Goal: Information Seeking & Learning: Learn about a topic

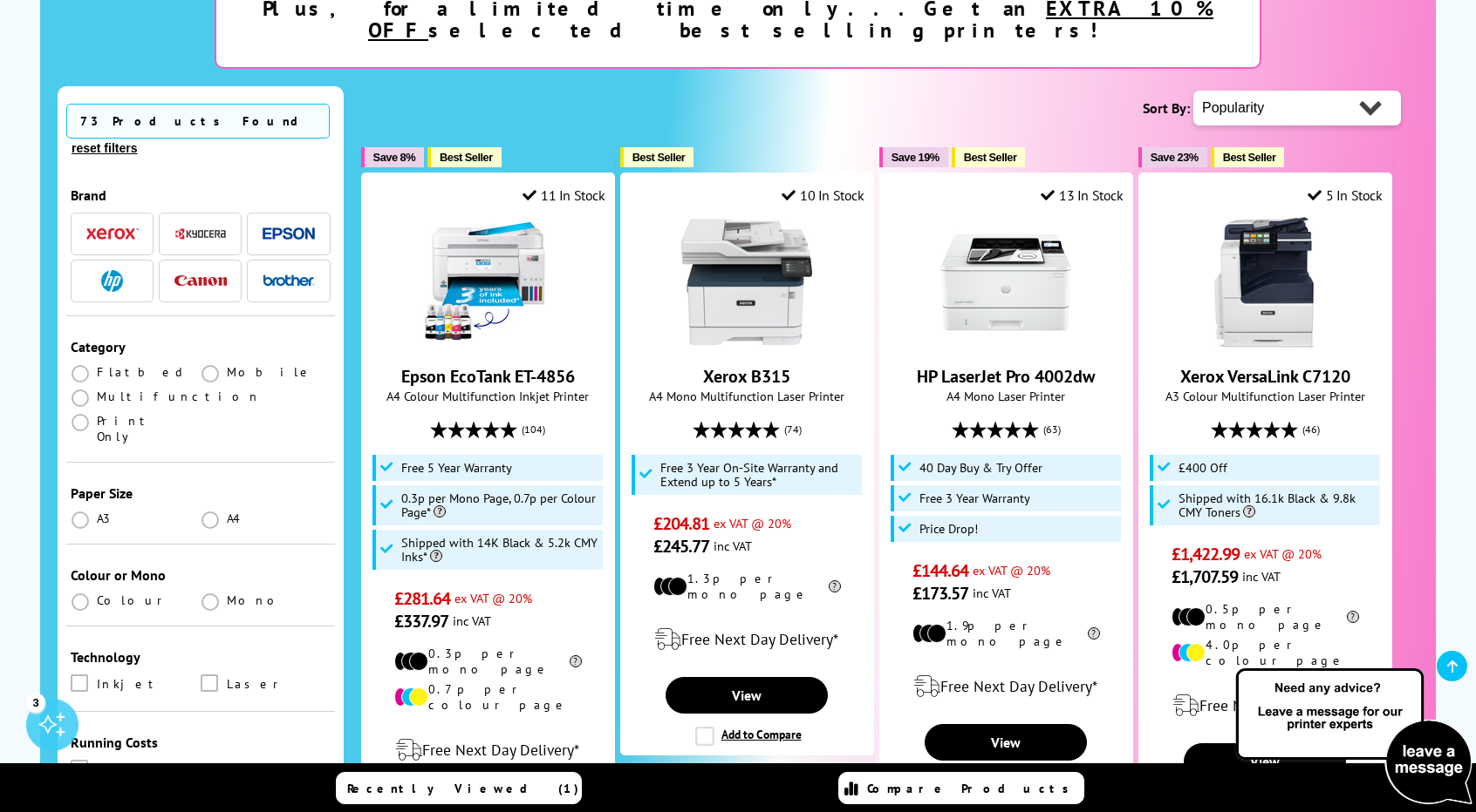
scroll to position [369, 0]
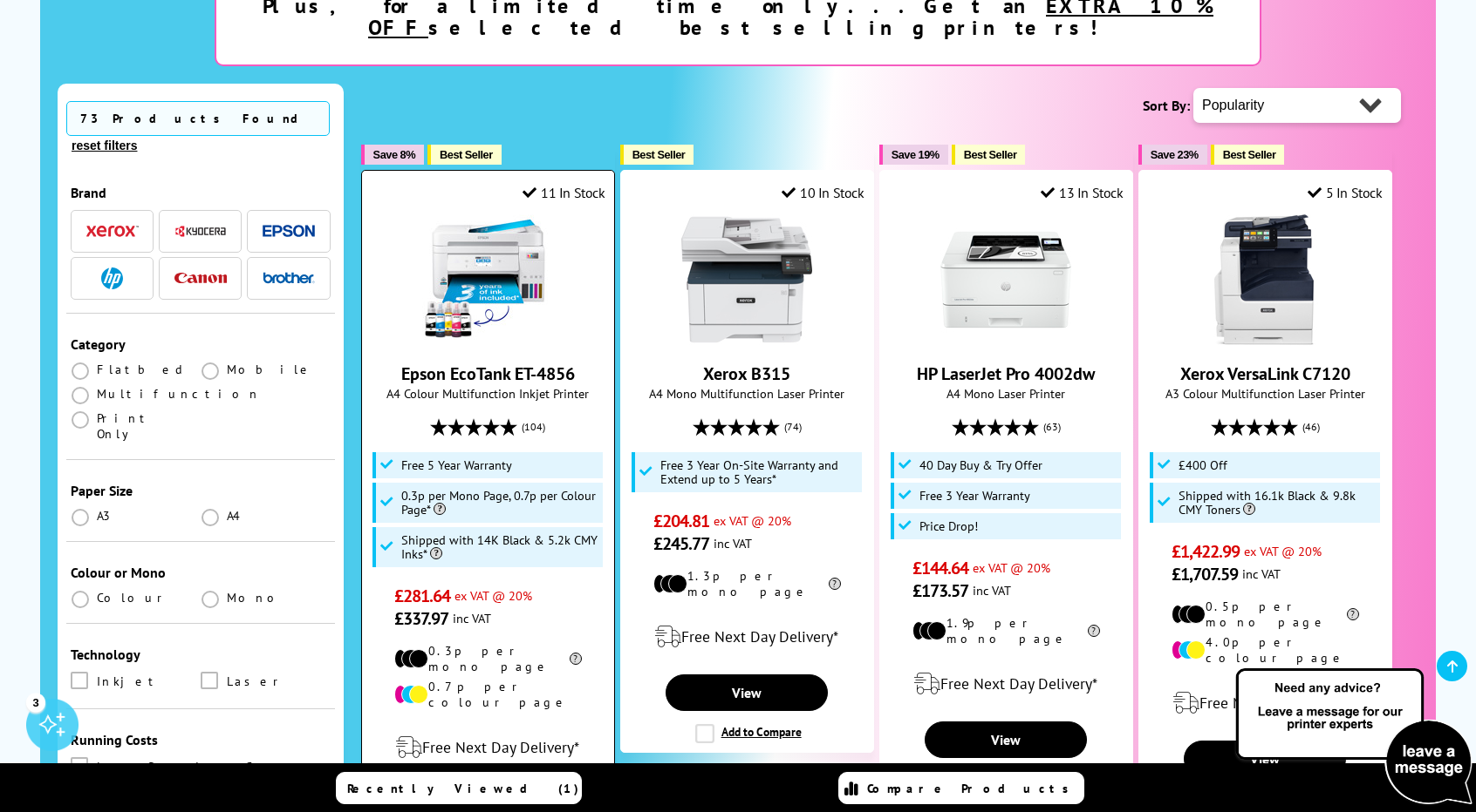
click at [483, 785] on link "View" at bounding box center [488, 803] width 162 height 37
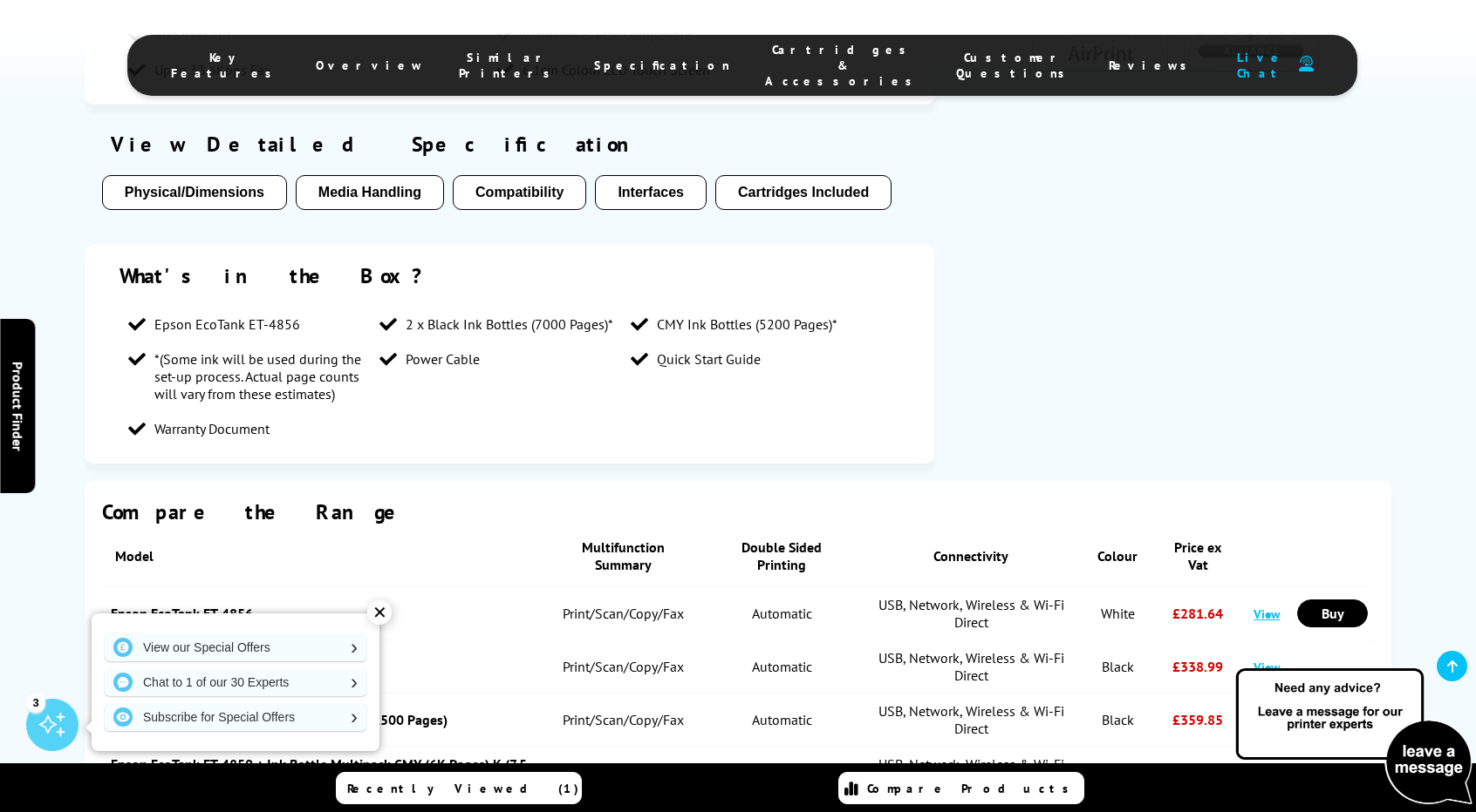
scroll to position [1665, 0]
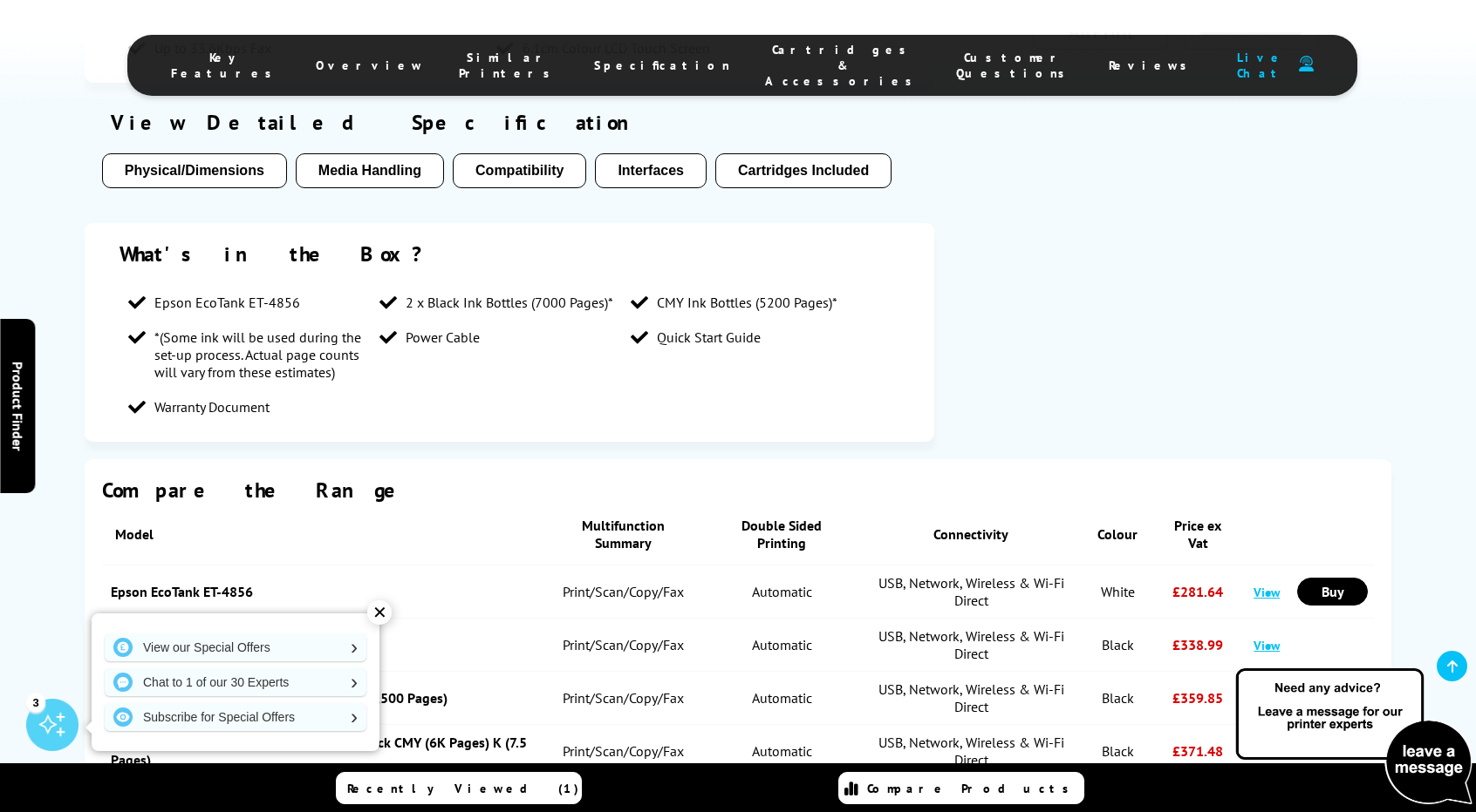
click at [512, 153] on button "Compatibility" at bounding box center [519, 170] width 133 height 35
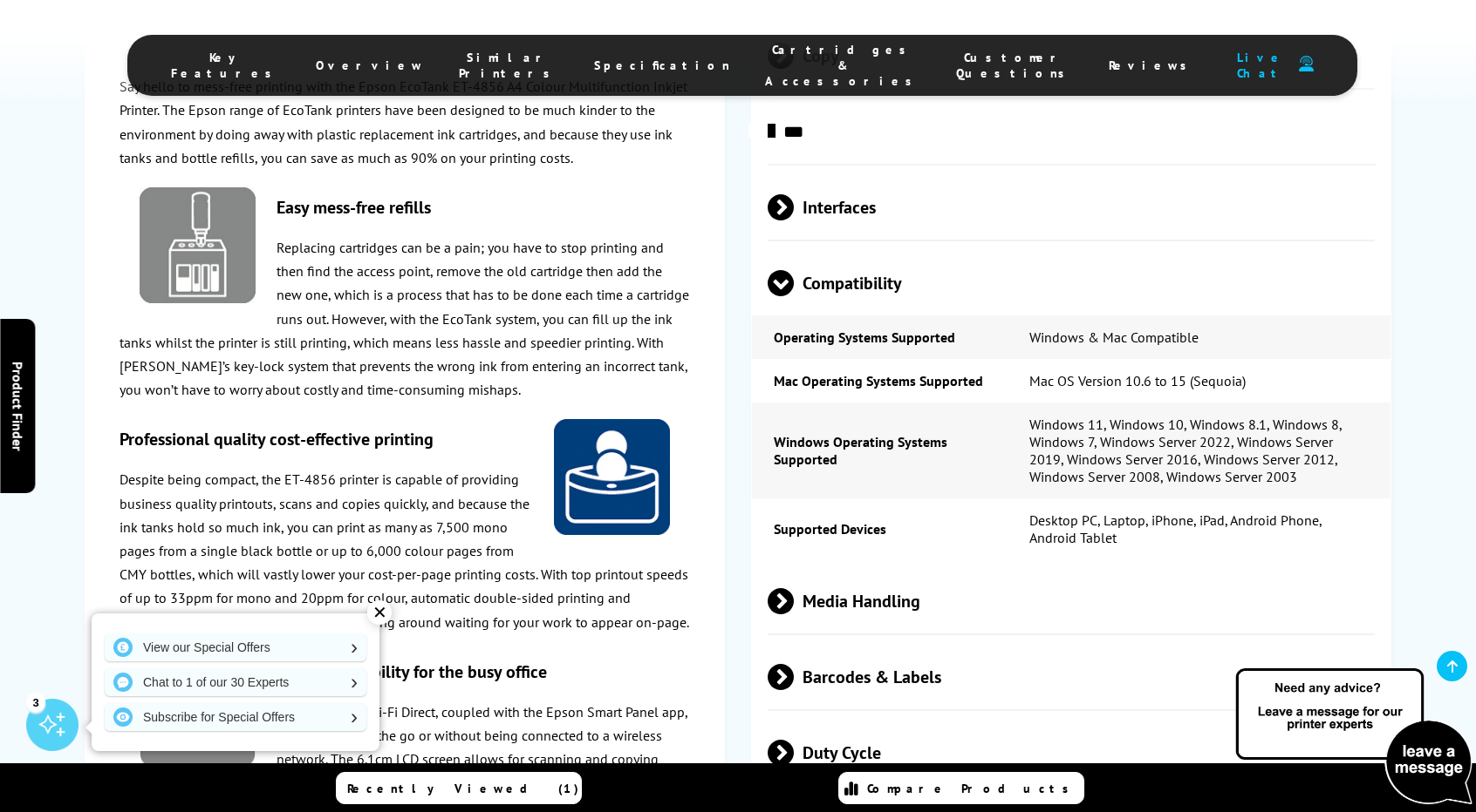
scroll to position [3306, 0]
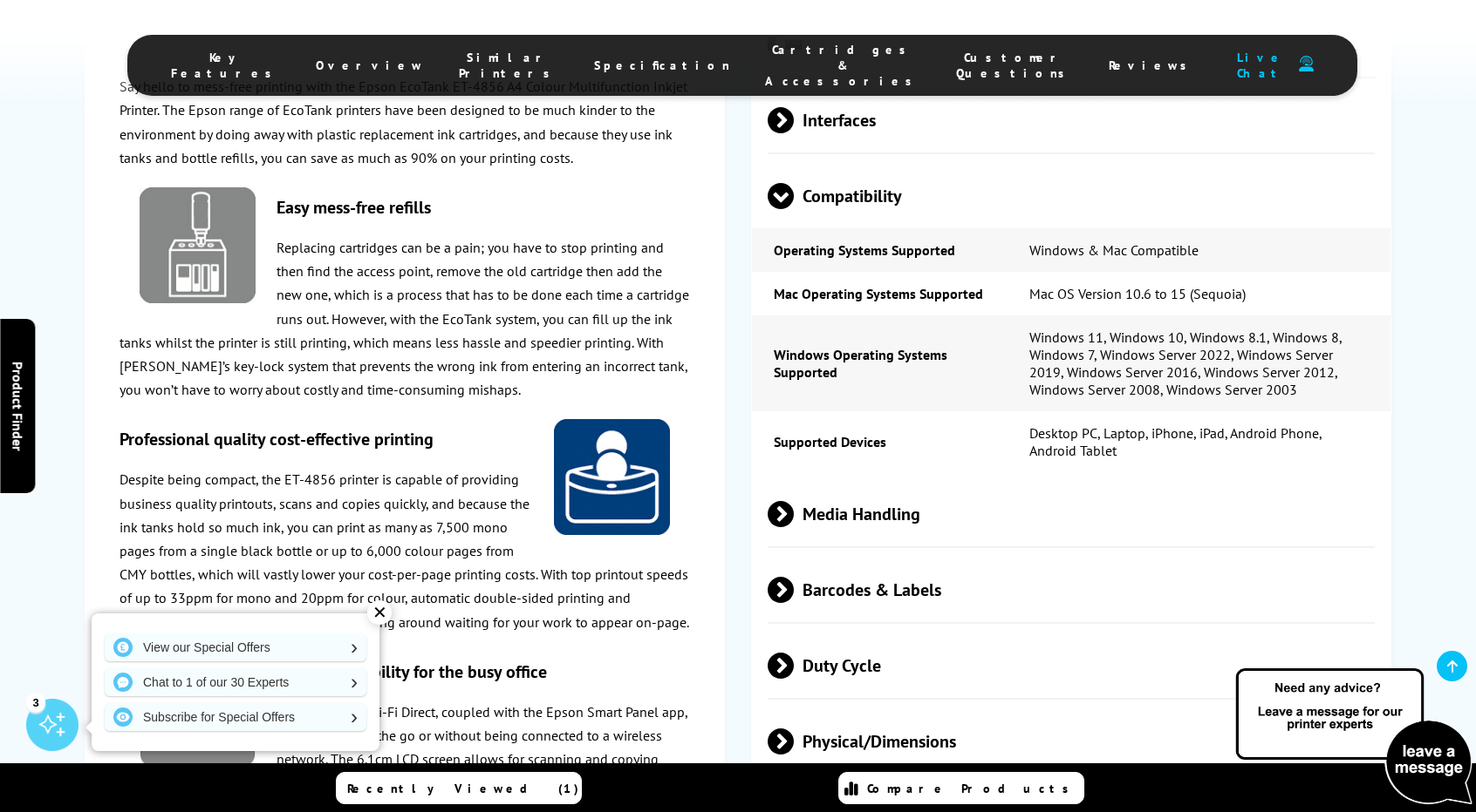
click at [387, 607] on div "✕" at bounding box center [379, 612] width 24 height 24
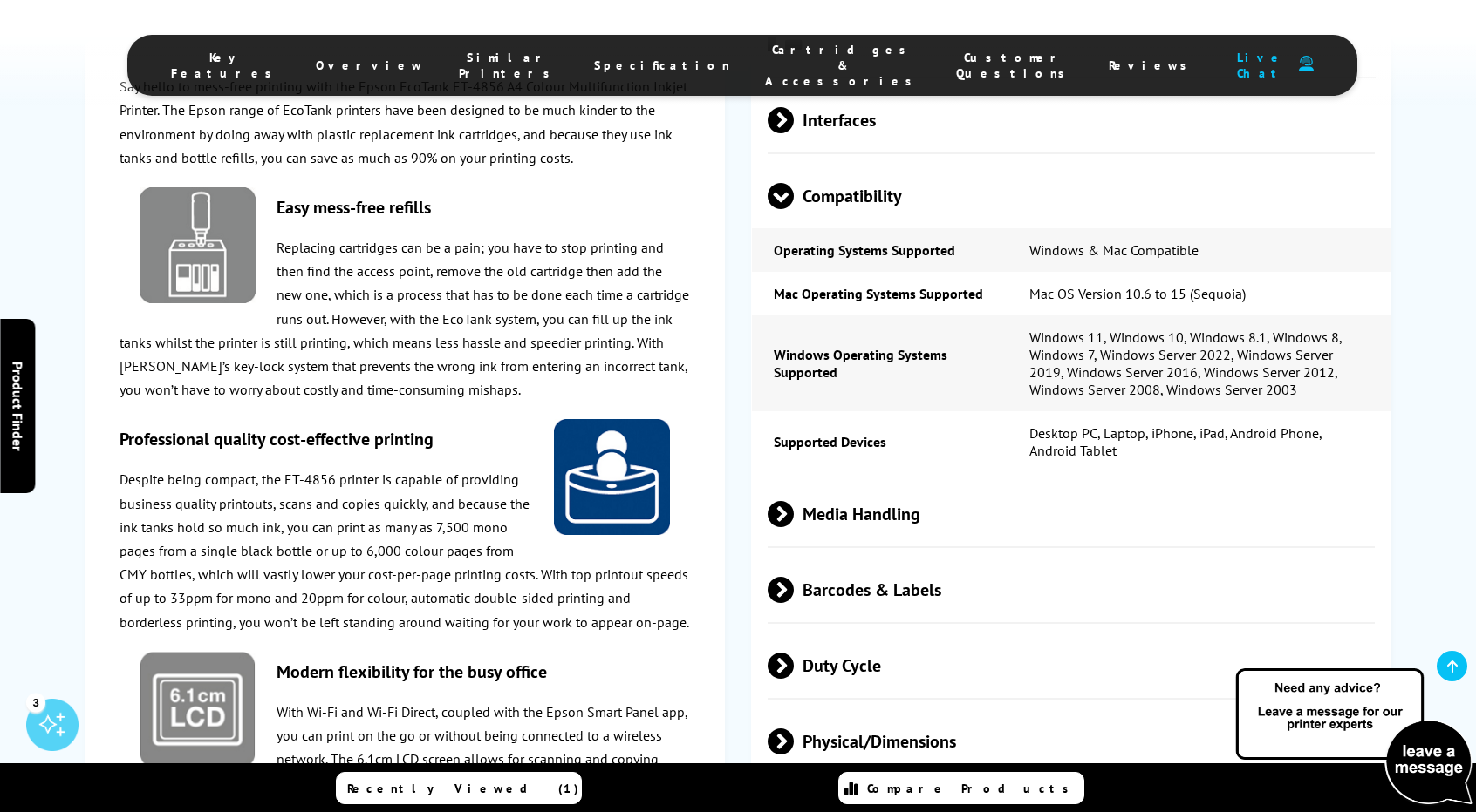
click at [793, 501] on span at bounding box center [793, 514] width 0 height 26
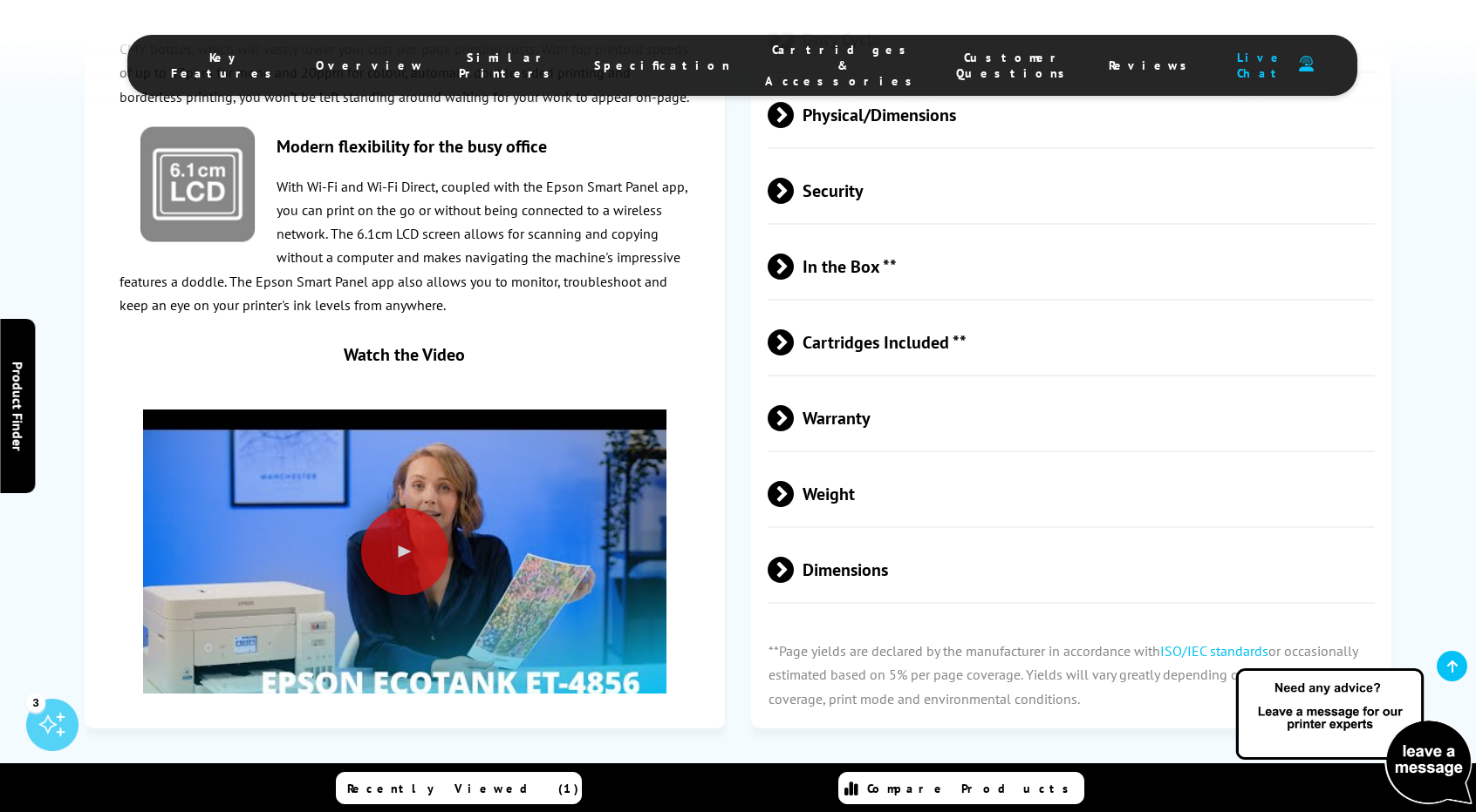
scroll to position [4505, 0]
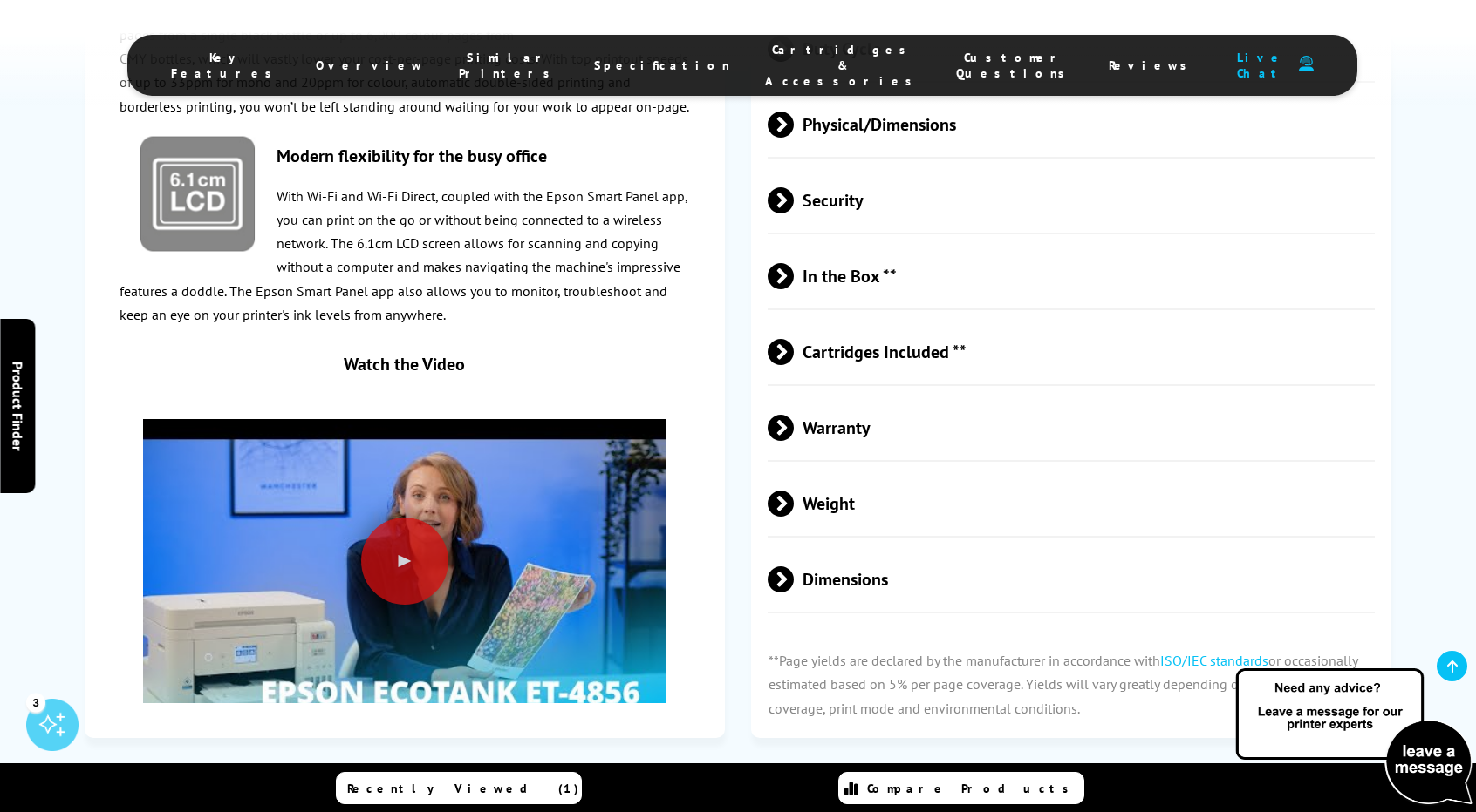
click at [812, 406] on span "Warranty" at bounding box center [1070, 427] width 607 height 66
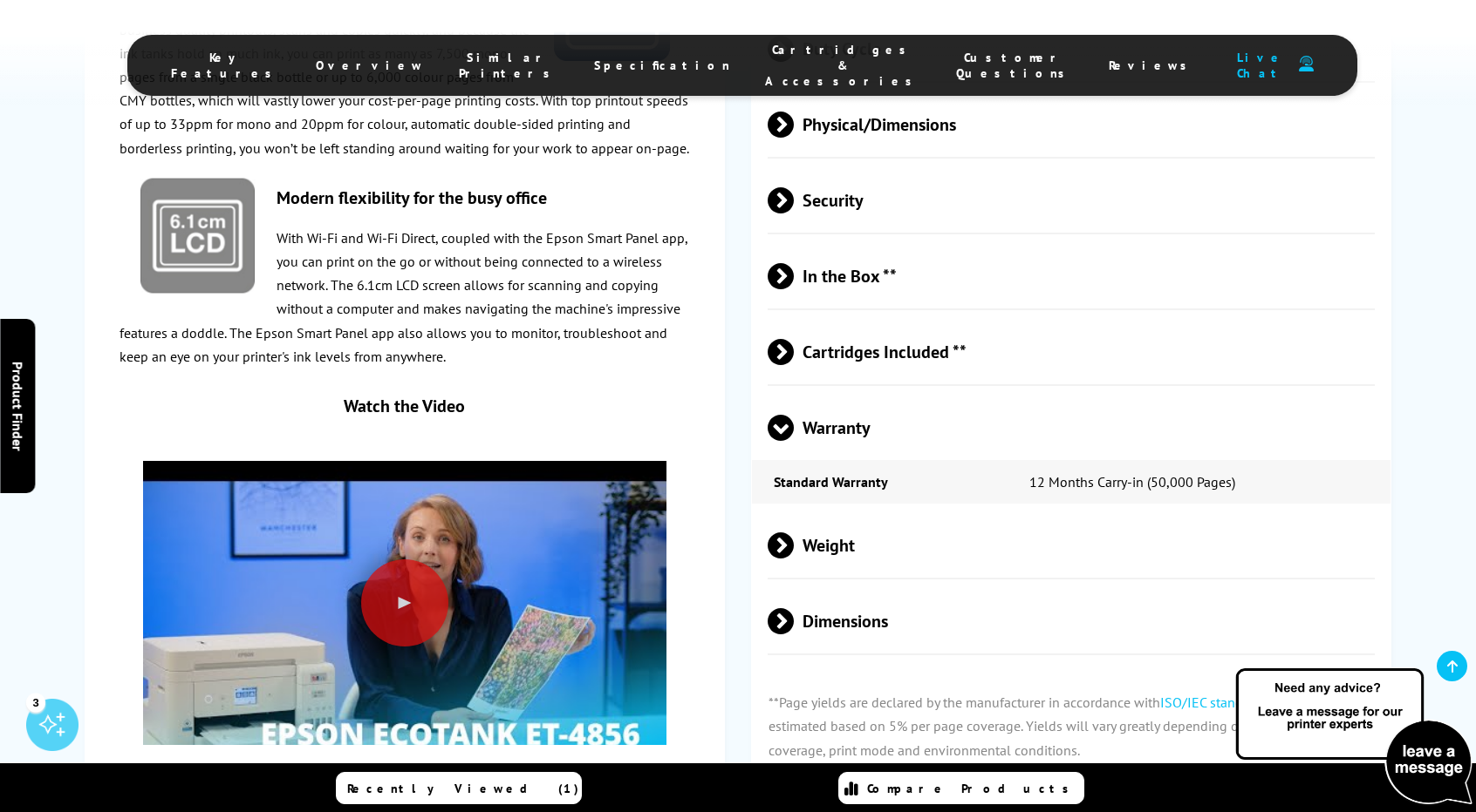
click at [812, 406] on span "Warranty" at bounding box center [1070, 427] width 607 height 66
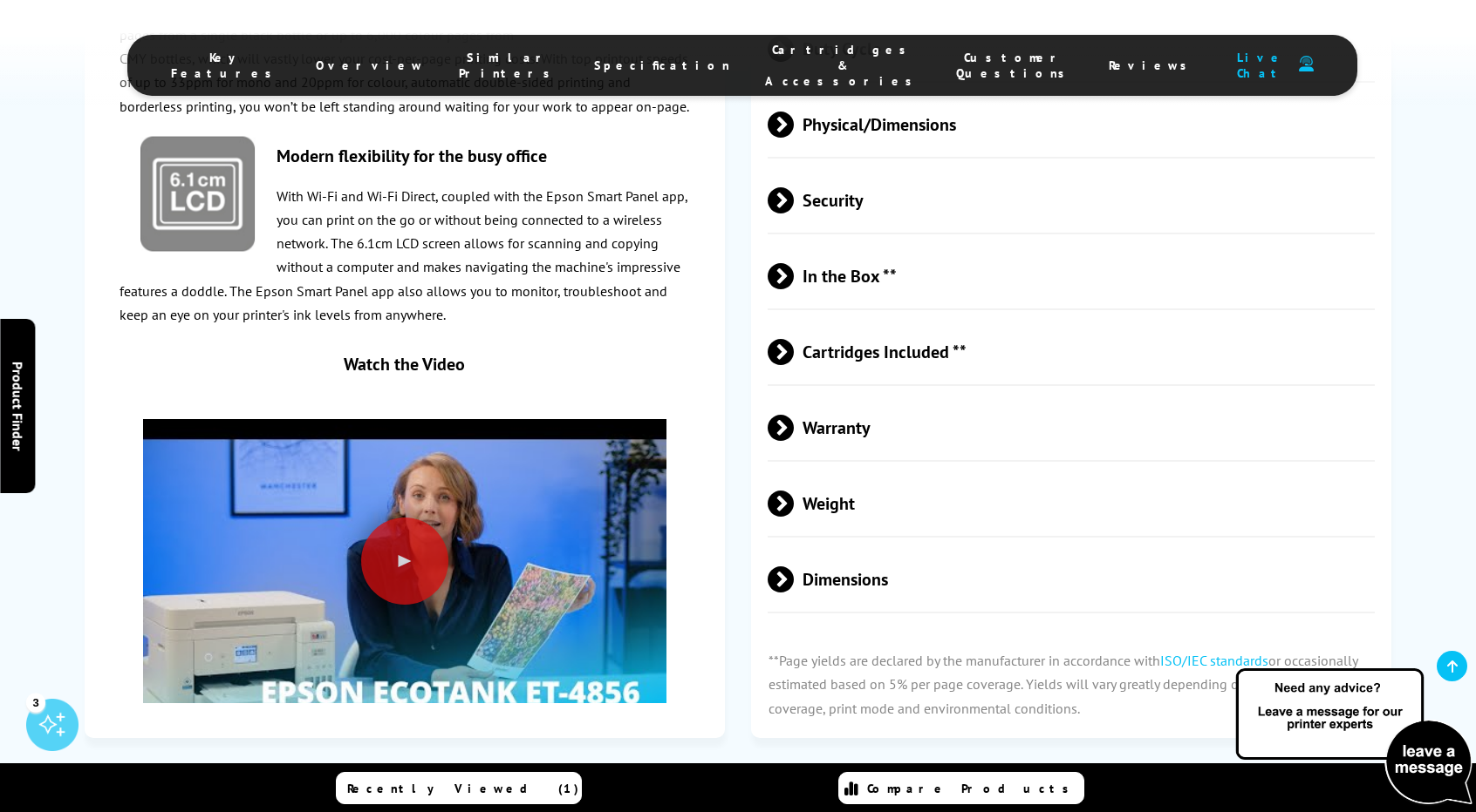
click at [823, 483] on span "Weight" at bounding box center [1070, 503] width 607 height 66
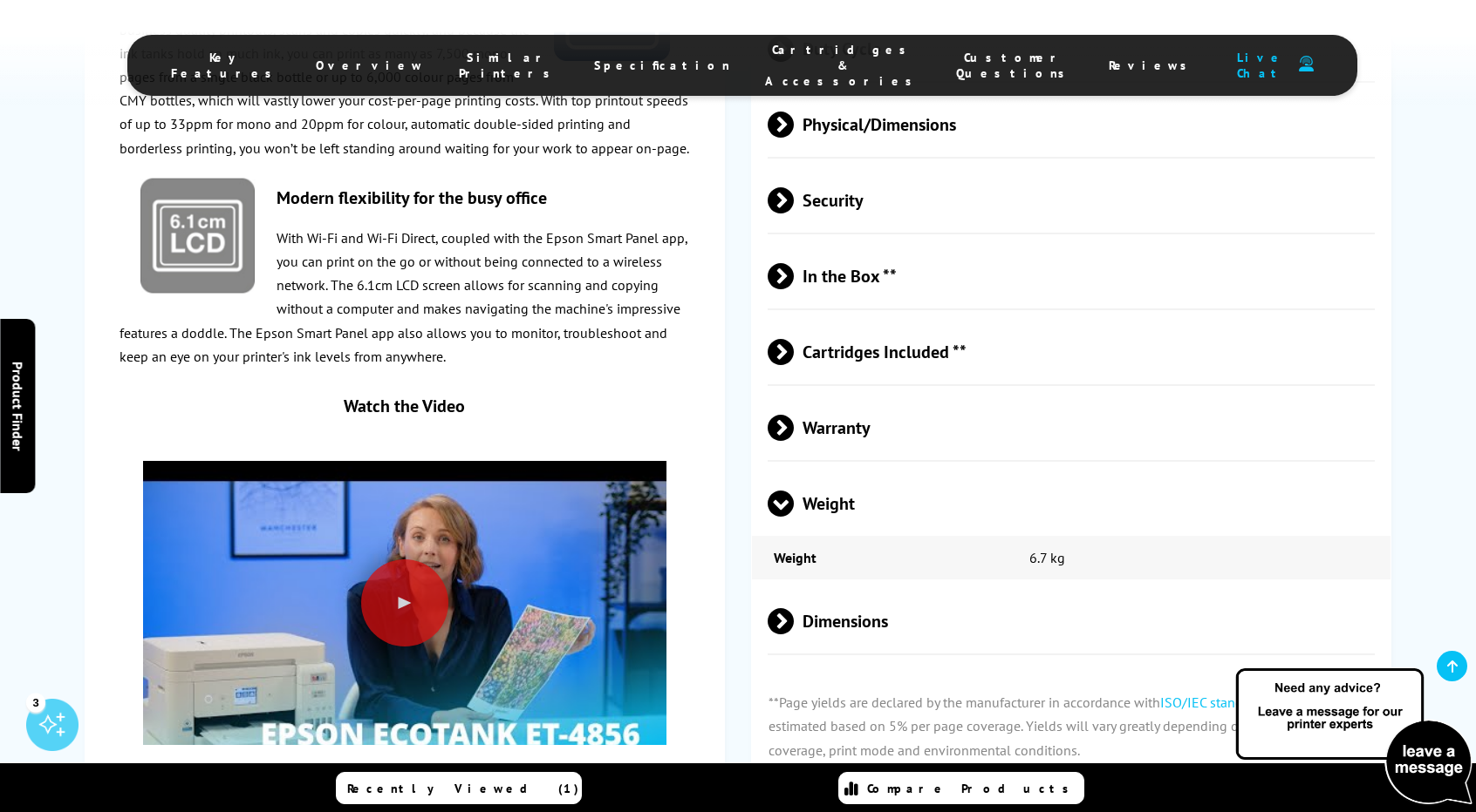
click at [823, 483] on span "Weight" at bounding box center [1070, 503] width 607 height 66
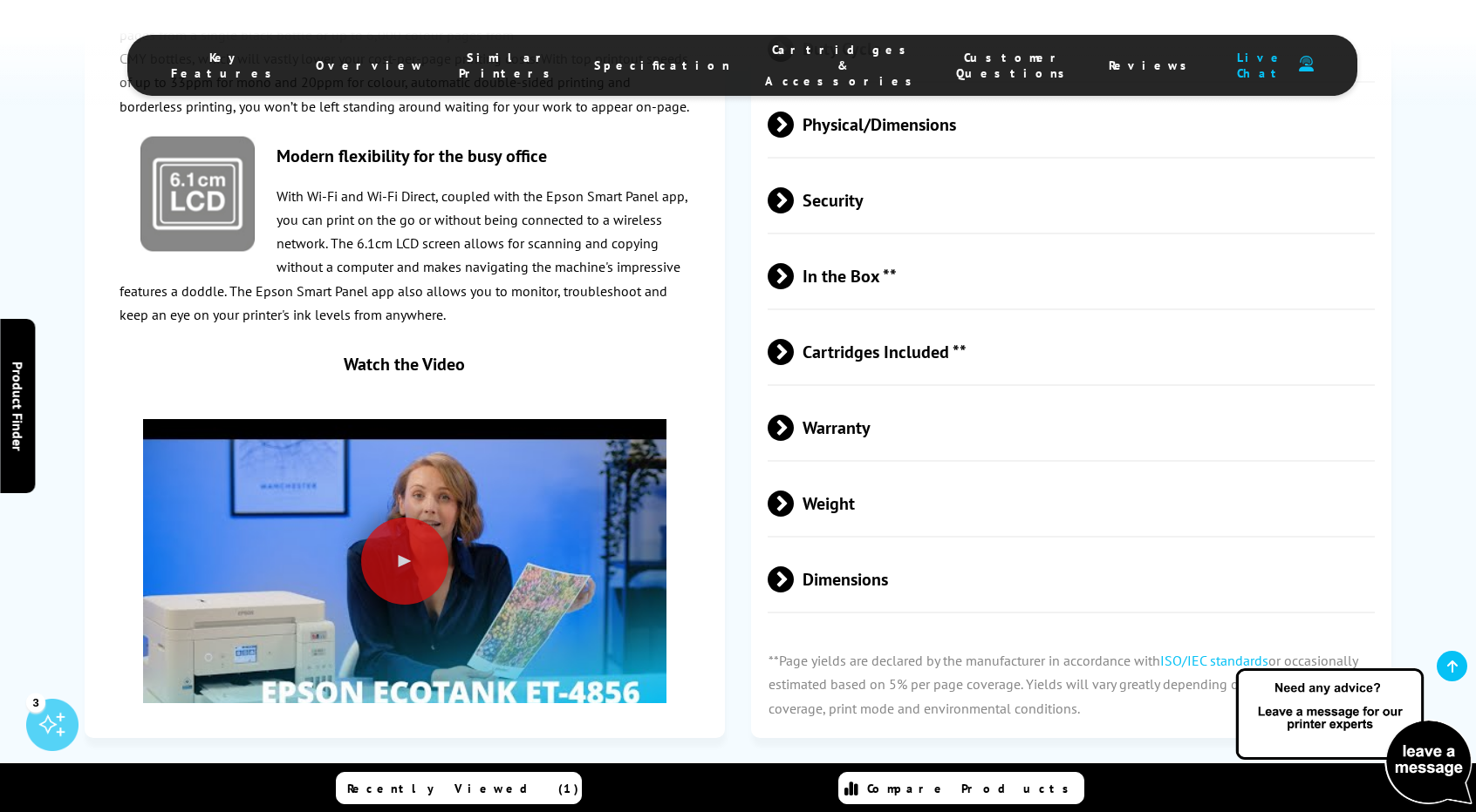
click at [825, 561] on span "Dimensions" at bounding box center [1070, 579] width 607 height 66
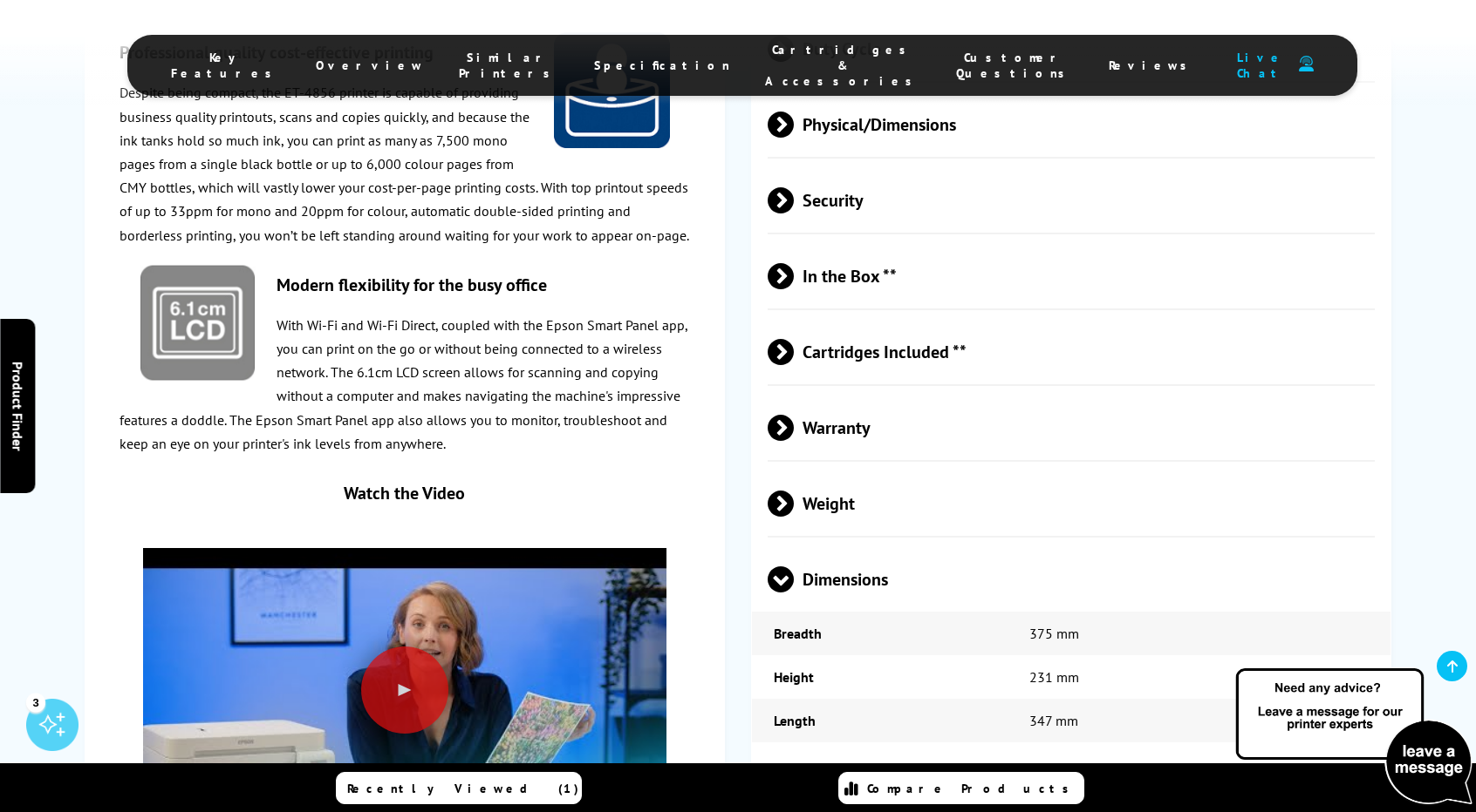
click at [825, 561] on span "Dimensions" at bounding box center [1070, 579] width 607 height 66
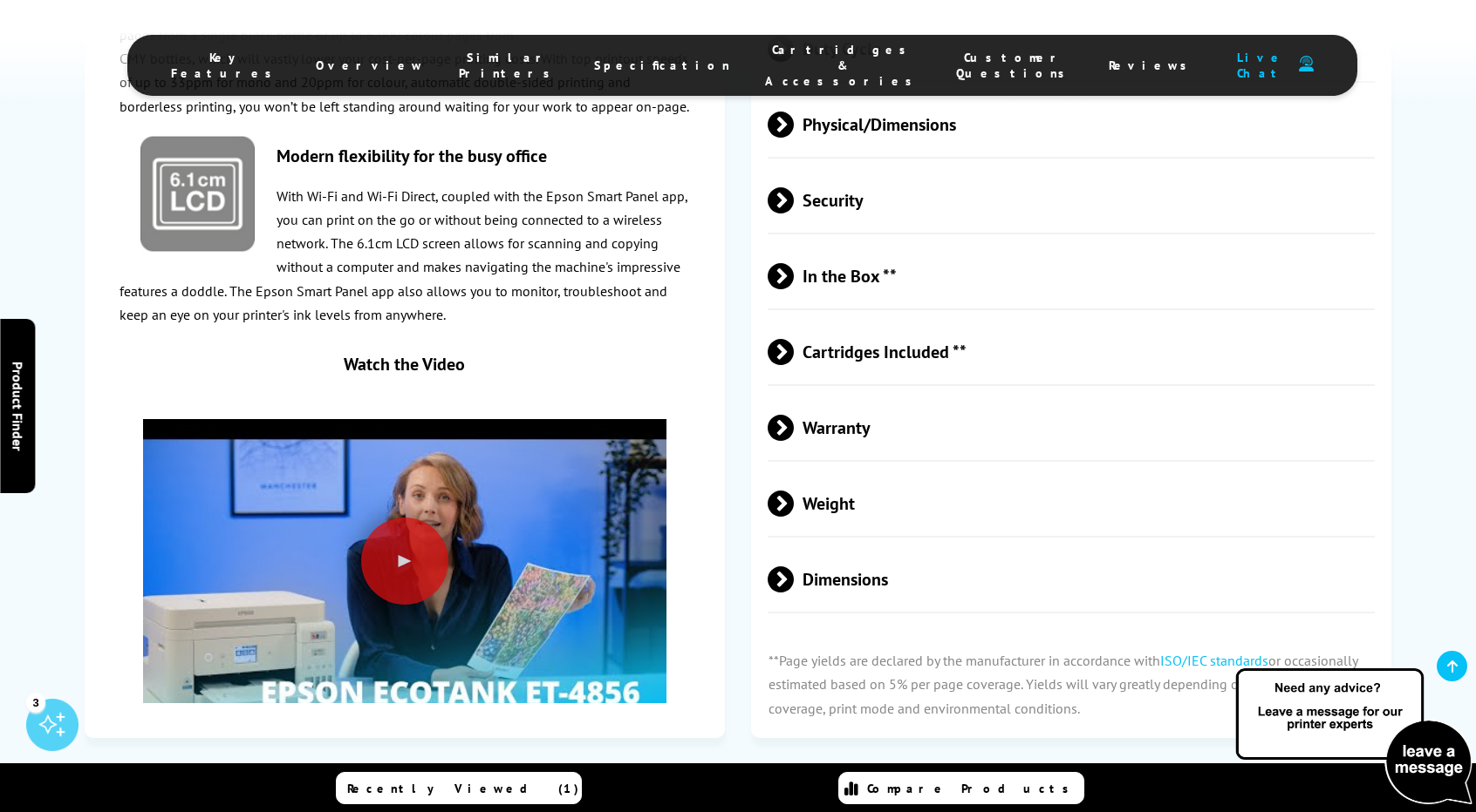
click at [821, 183] on span "Security" at bounding box center [1070, 200] width 607 height 66
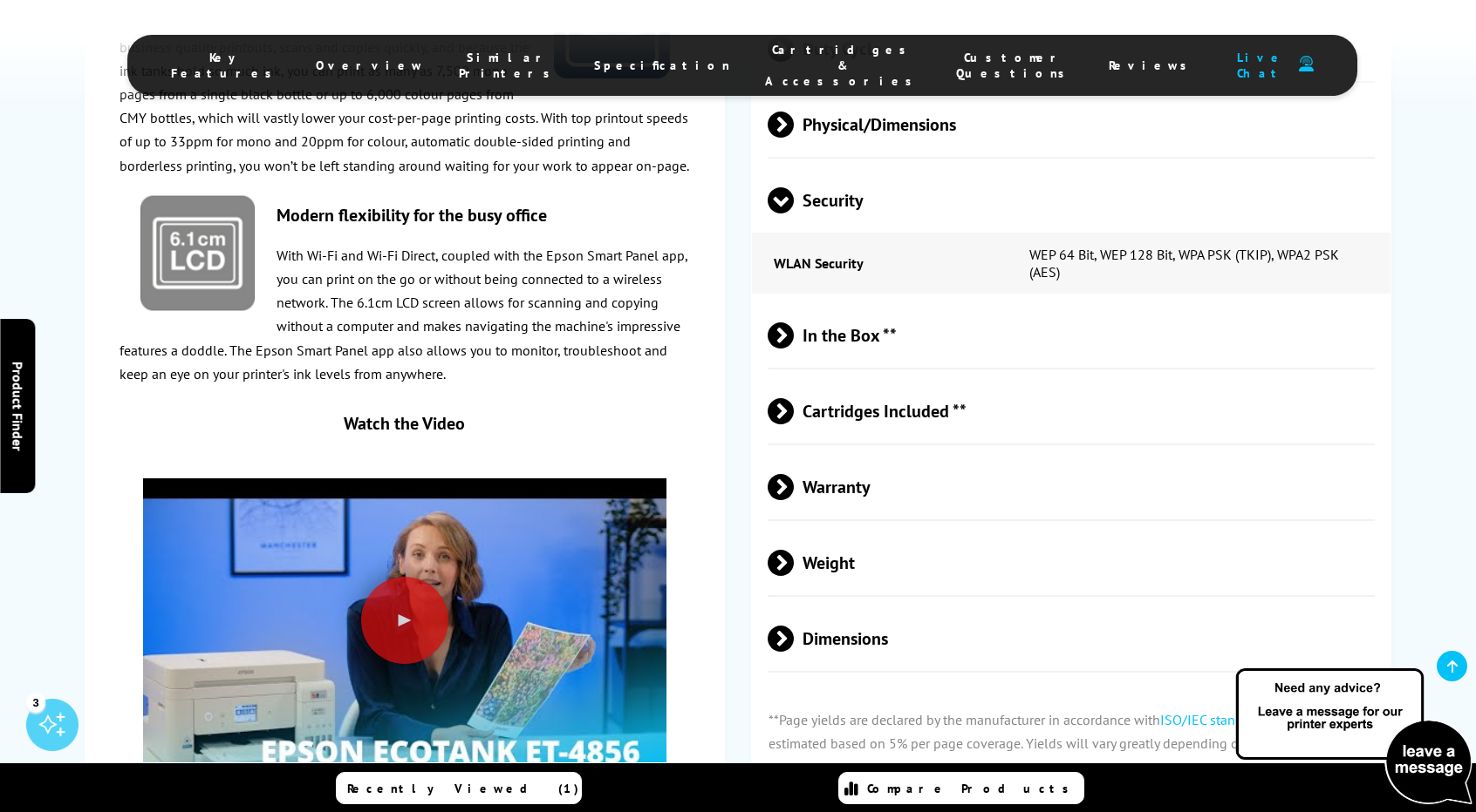
click at [821, 183] on span "Security" at bounding box center [1070, 200] width 607 height 66
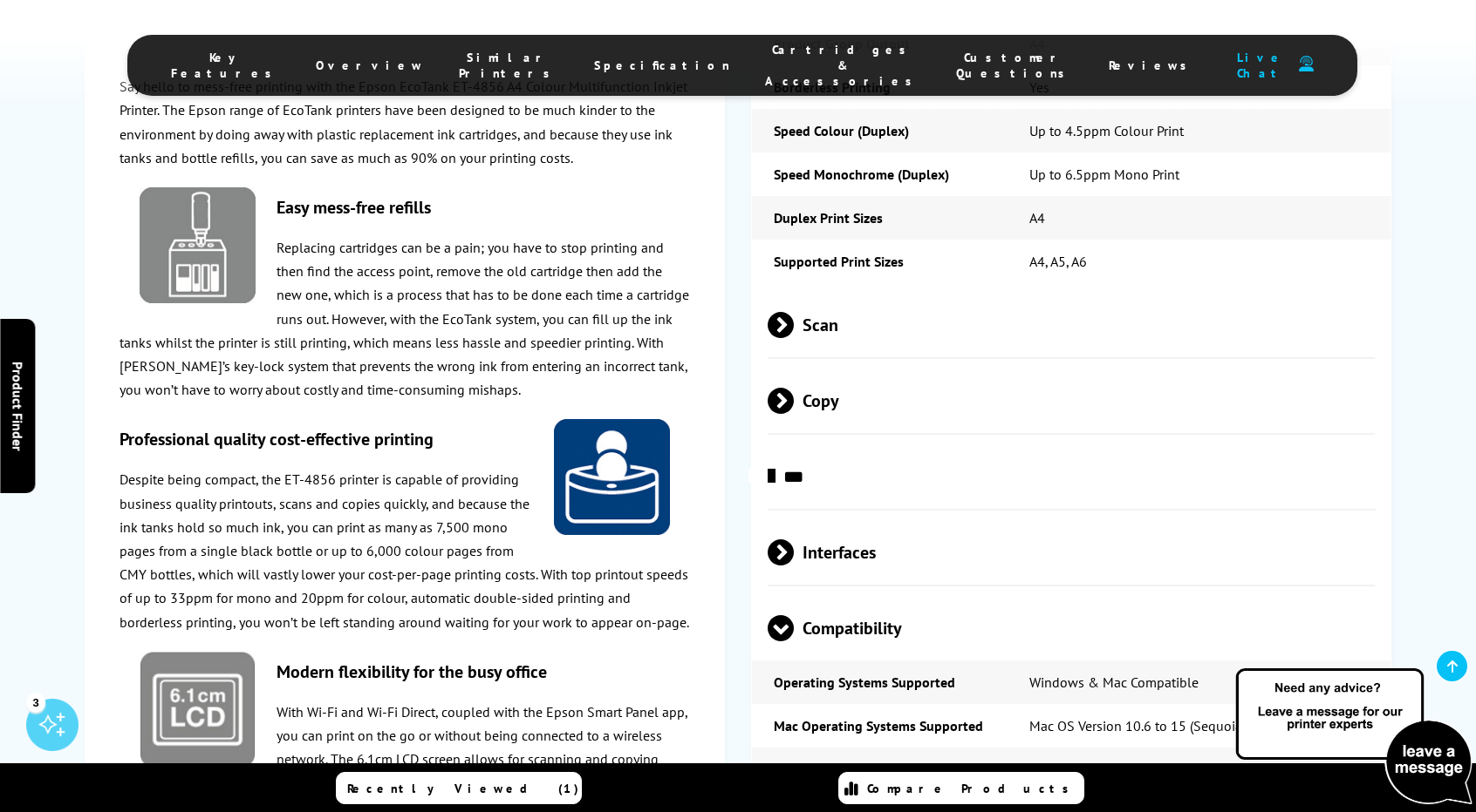
scroll to position [2912, 0]
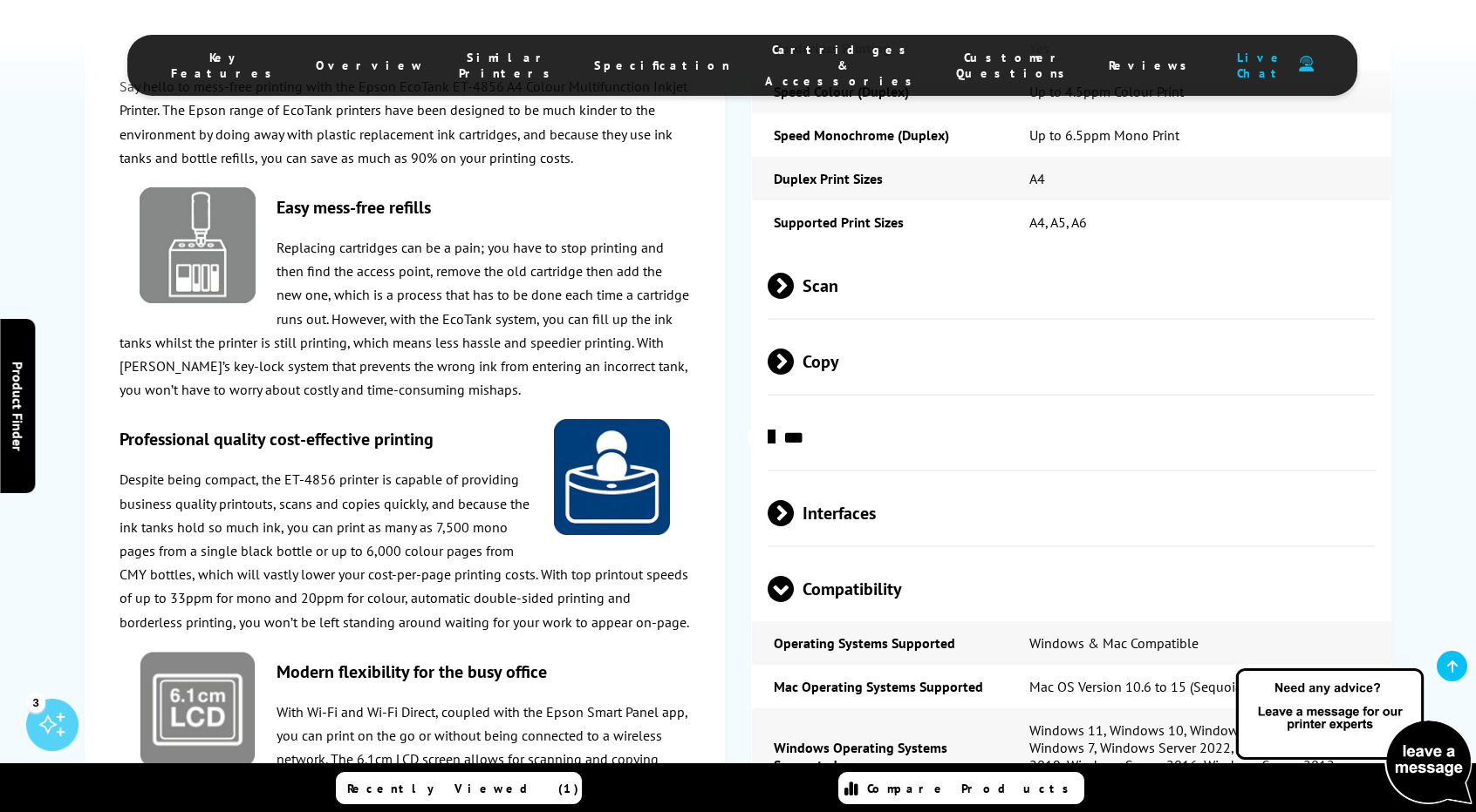
click at [793, 500] on span at bounding box center [793, 513] width 0 height 26
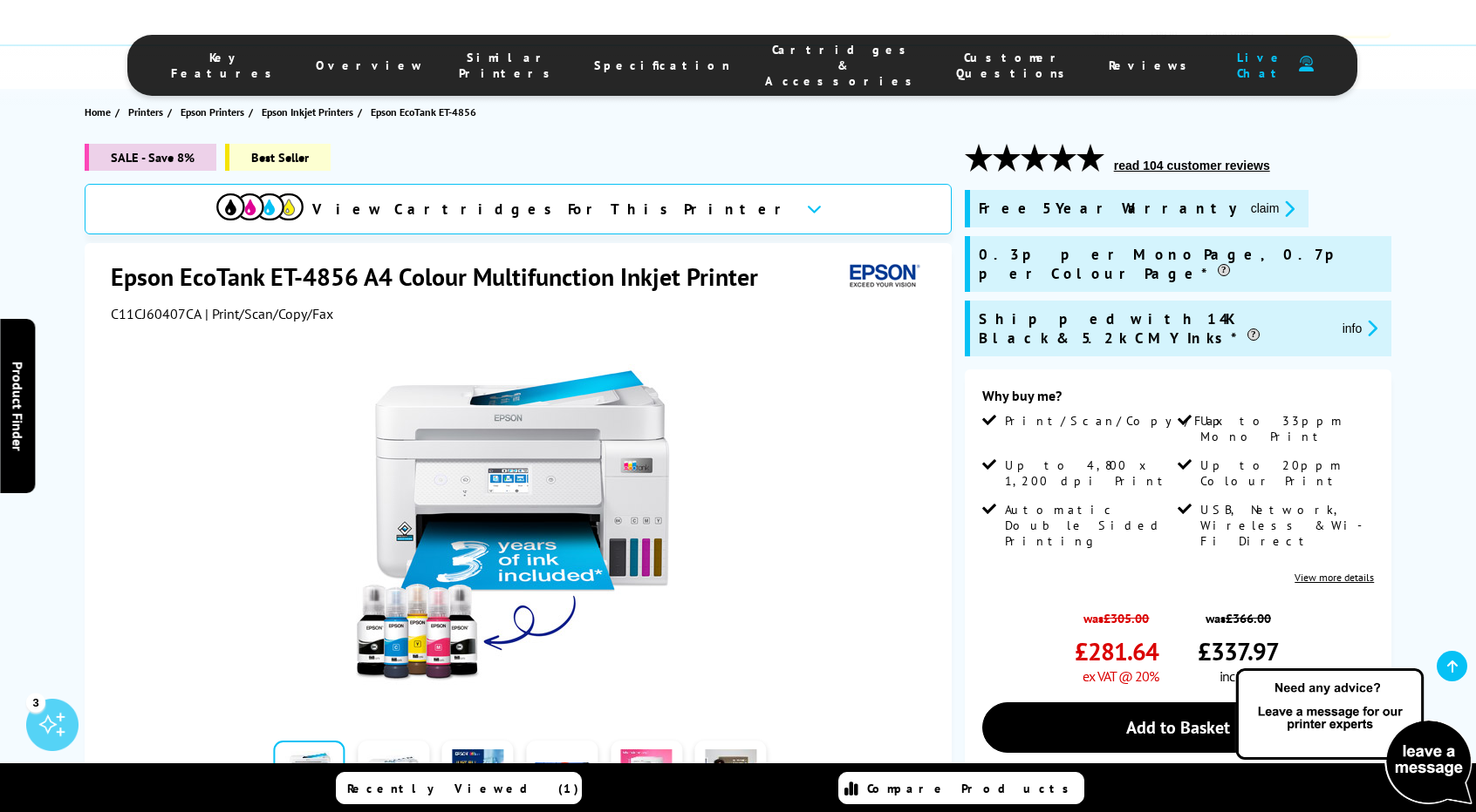
scroll to position [0, 0]
